Goal: Go to known website: Access a specific website the user already knows

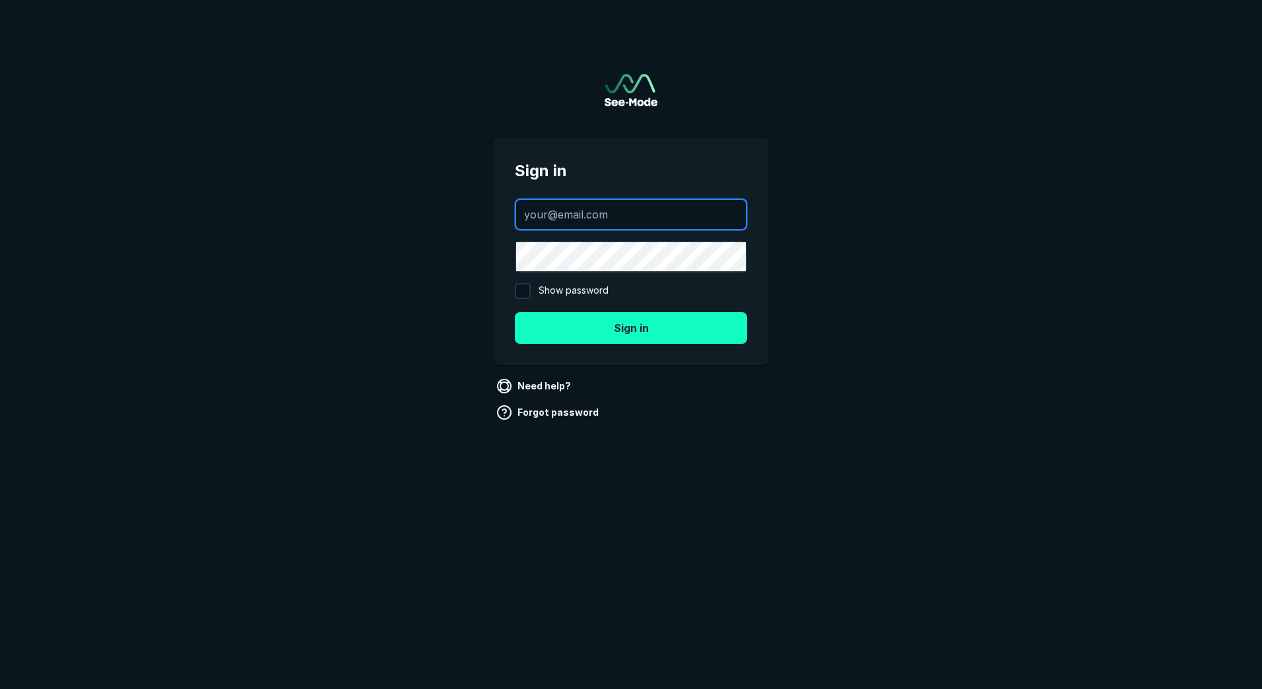
type input "[EMAIL_ADDRESS][DOMAIN_NAME]"
click at [669, 325] on button "Sign in" at bounding box center [631, 328] width 232 height 32
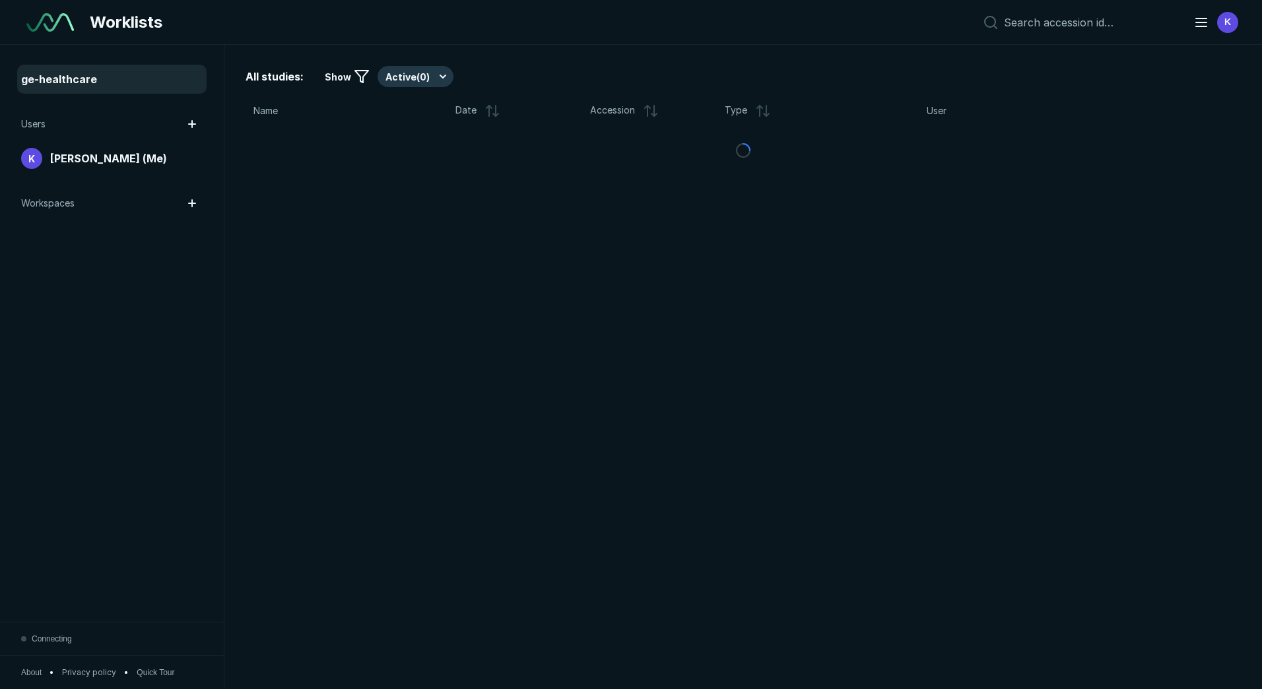
scroll to position [4568, 7377]
